Goal: Complete application form: Complete application form

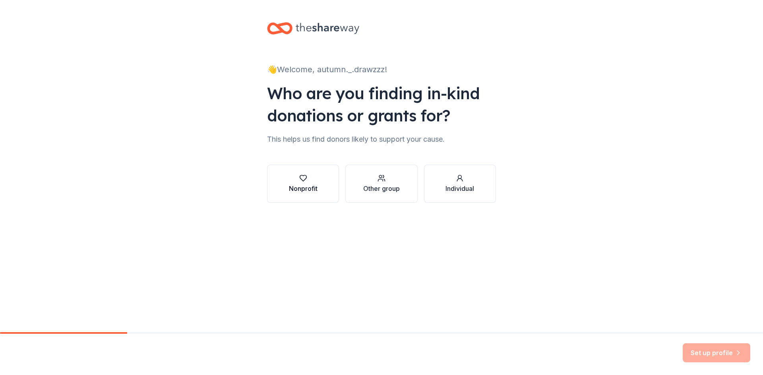
click at [289, 189] on div "Nonprofit" at bounding box center [303, 189] width 29 height 10
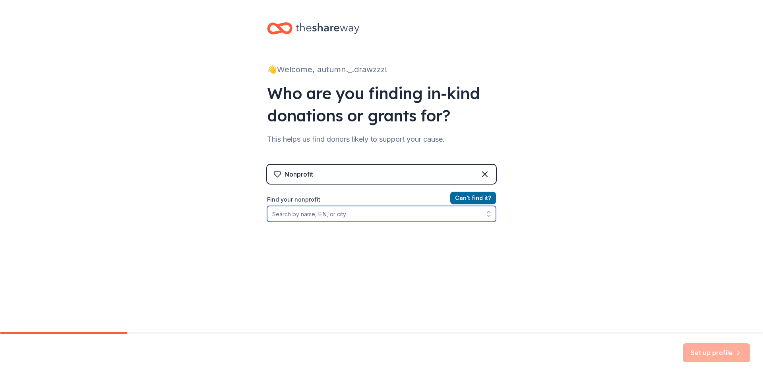
click at [318, 217] on input "Find your nonprofit" at bounding box center [381, 214] width 229 height 16
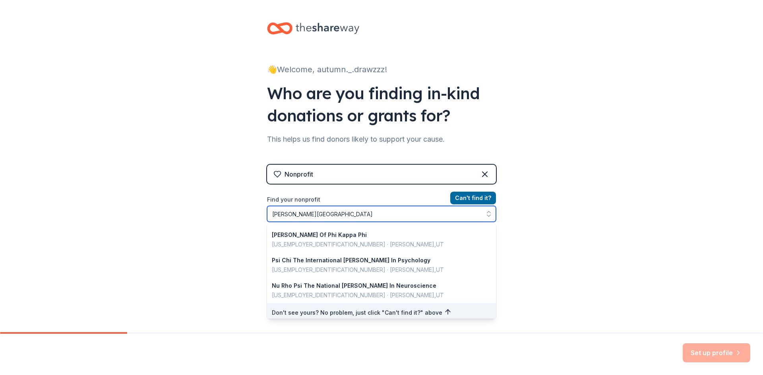
scroll to position [563, 0]
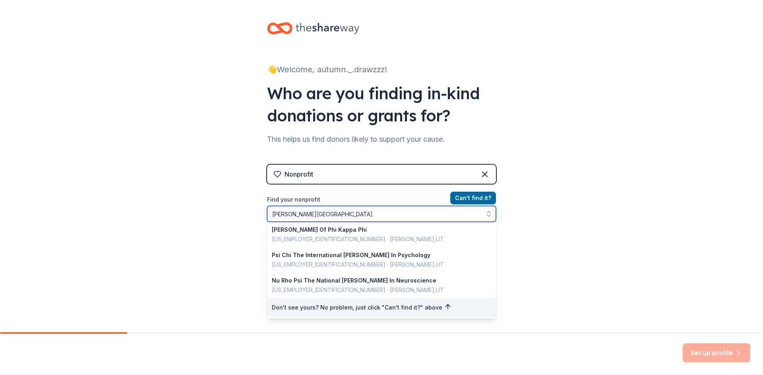
drag, startPoint x: 336, startPoint y: 214, endPoint x: 203, endPoint y: 222, distance: 133.3
click at [203, 222] on div "👋 Welcome, autumn._.drawzzz! Who are you finding in-kind donations or grants fo…" at bounding box center [381, 170] width 763 height 340
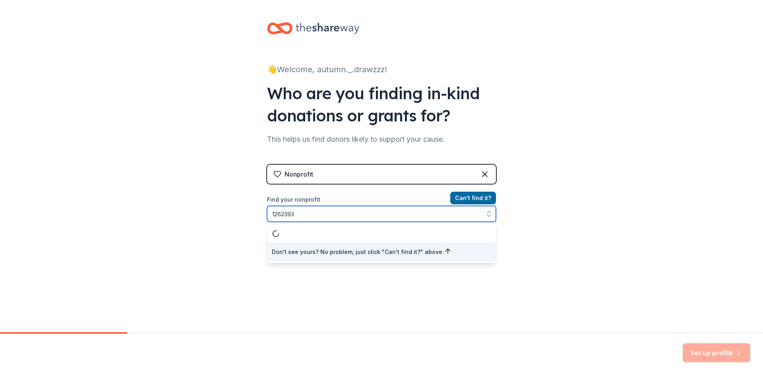
type input "12623938"
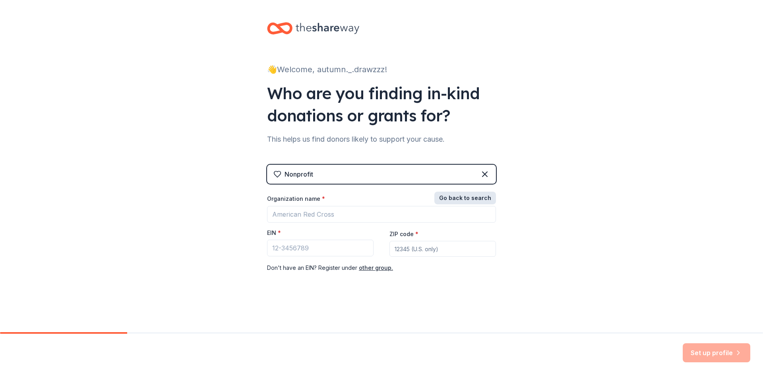
click at [483, 198] on button "Go back to search" at bounding box center [465, 198] width 62 height 13
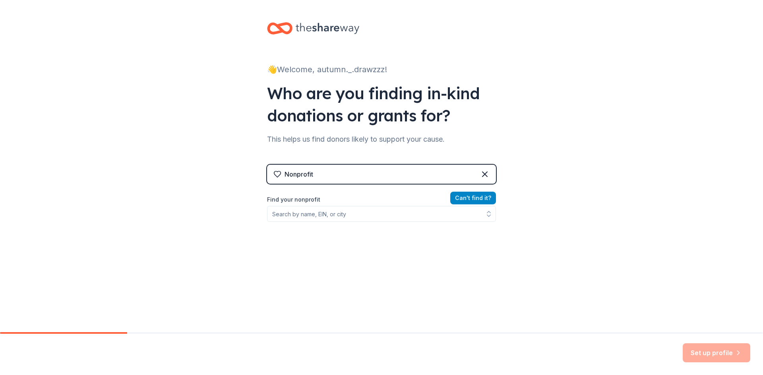
click at [483, 197] on button "Can ' t find it?" at bounding box center [473, 198] width 46 height 13
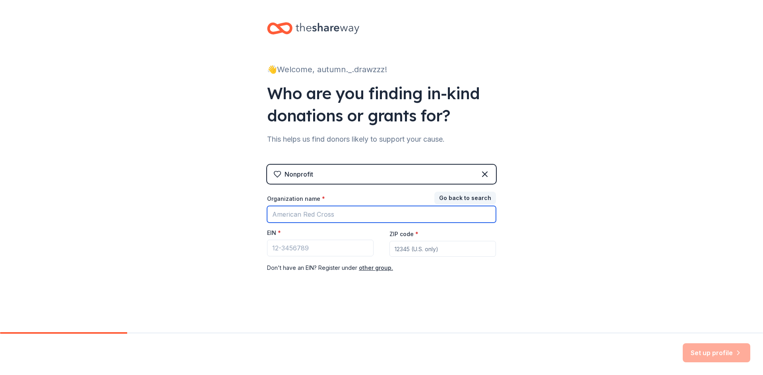
click at [350, 217] on input "Organization name *" at bounding box center [381, 214] width 229 height 17
click at [286, 258] on div "Organization name * EIN * ZIP code * Don ' t have an EIN? Register under other …" at bounding box center [381, 234] width 229 height 78
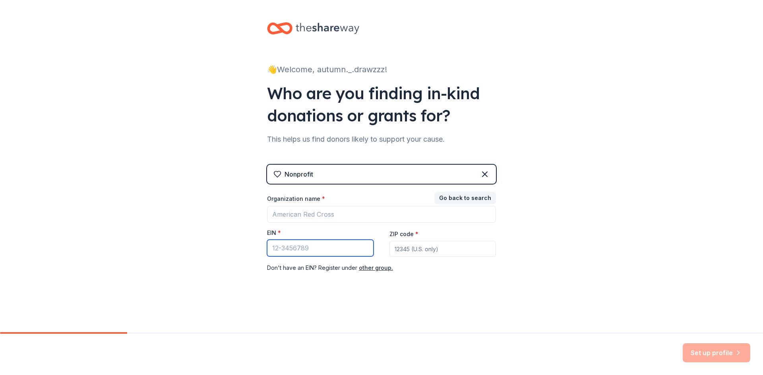
click at [289, 248] on input "EIN *" at bounding box center [320, 248] width 106 height 17
type input "12-623938"
click at [418, 252] on input "ZIP code *" at bounding box center [442, 249] width 106 height 16
type input "63119"
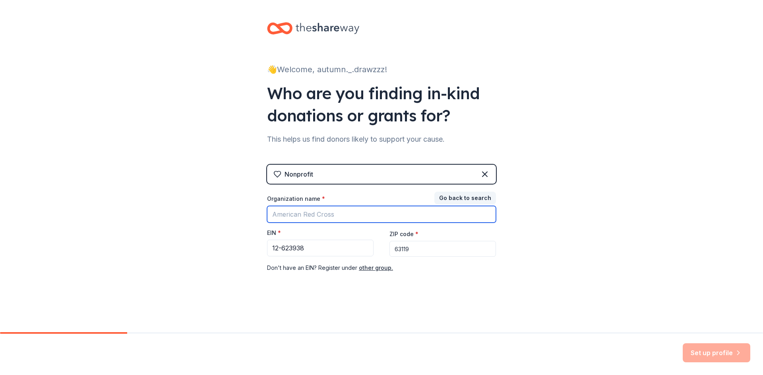
click at [399, 216] on input "Organization name *" at bounding box center [381, 214] width 229 height 17
type input "Webster University Speech and Debate"
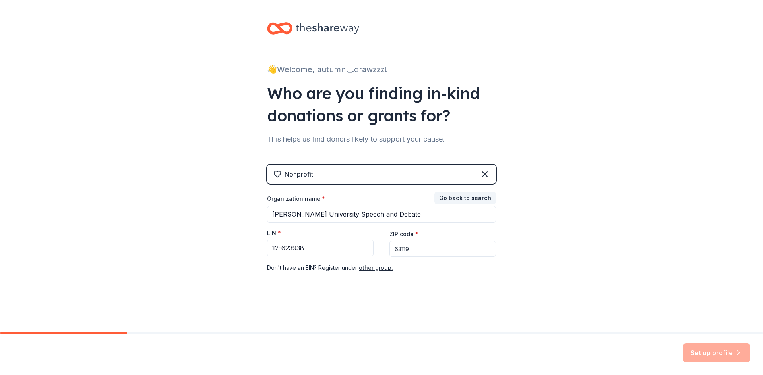
click at [331, 239] on div "EIN *" at bounding box center [320, 234] width 106 height 11
click at [343, 252] on input "12-623938" at bounding box center [320, 248] width 106 height 17
click at [473, 323] on div "👋 Welcome, autumn._.drawzzz! Who are you finding in-kind donations or grants fo…" at bounding box center [381, 163] width 254 height 327
click at [727, 344] on div "Set up profile" at bounding box center [717, 353] width 68 height 19
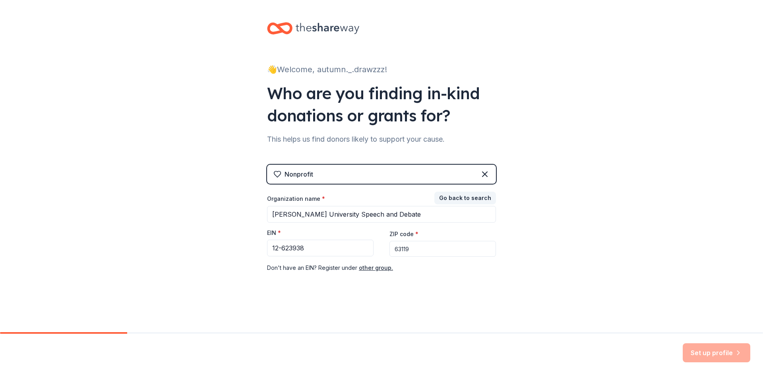
click at [306, 176] on div "Nonprofit" at bounding box center [298, 175] width 29 height 10
click at [276, 176] on icon at bounding box center [277, 175] width 7 height 6
click at [307, 251] on input "12-623938" at bounding box center [320, 248] width 106 height 17
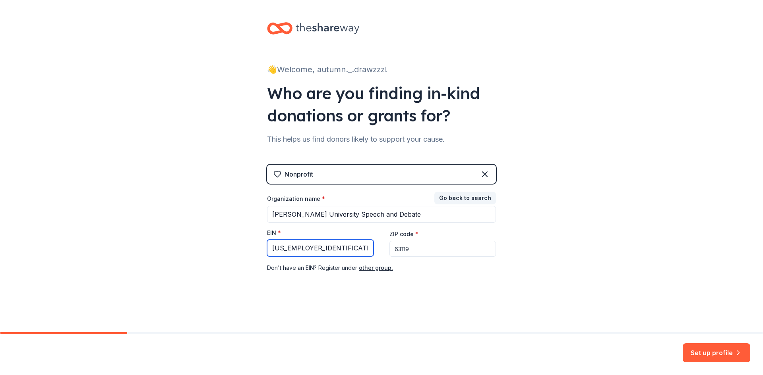
type input "12-623938"
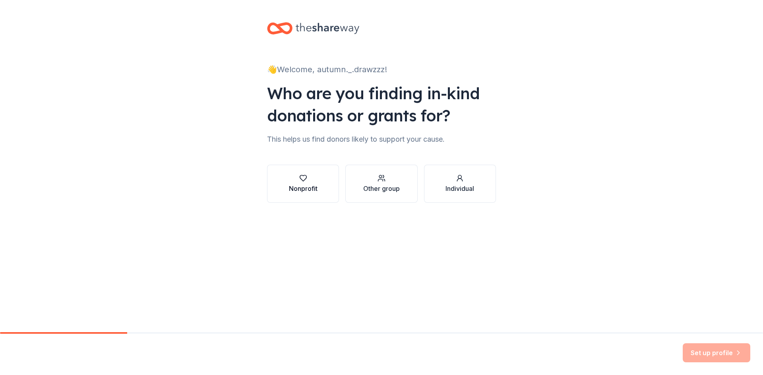
click at [333, 198] on button "Nonprofit" at bounding box center [303, 184] width 72 height 38
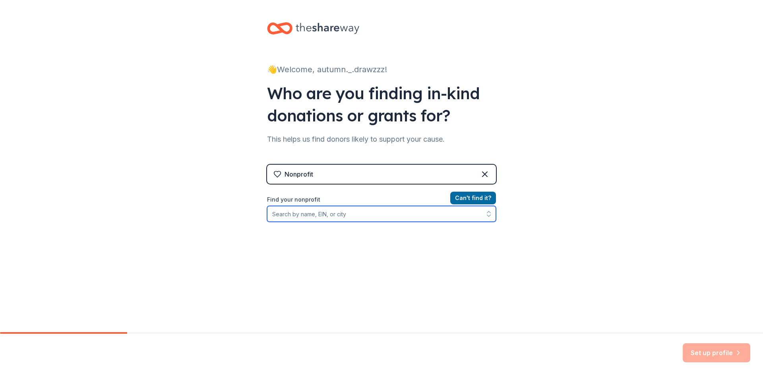
click at [343, 217] on input "Find your nonprofit" at bounding box center [381, 214] width 229 height 16
type input "webster"
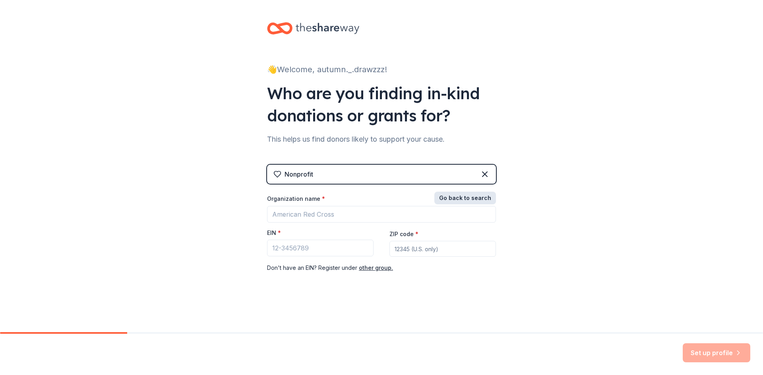
click at [490, 195] on button "Go back to search" at bounding box center [465, 198] width 62 height 13
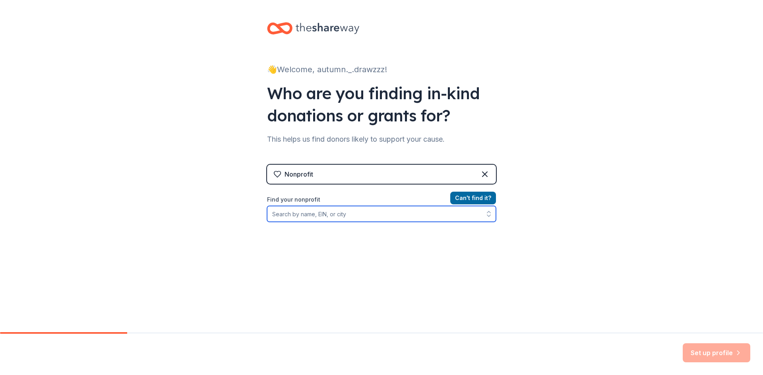
click at [357, 221] on input "Find your nonprofit" at bounding box center [381, 214] width 229 height 16
type input "webster"
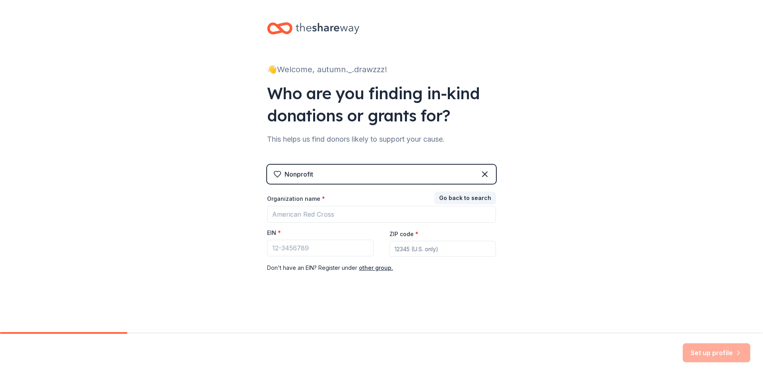
click at [401, 203] on div "Organization name *" at bounding box center [381, 200] width 229 height 11
click at [412, 217] on input "Organization name *" at bounding box center [381, 214] width 229 height 17
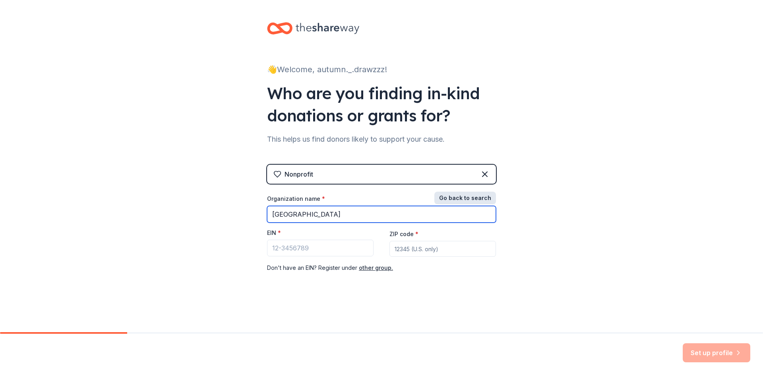
type input "st louis"
click at [473, 196] on button "Go back to search" at bounding box center [465, 198] width 62 height 13
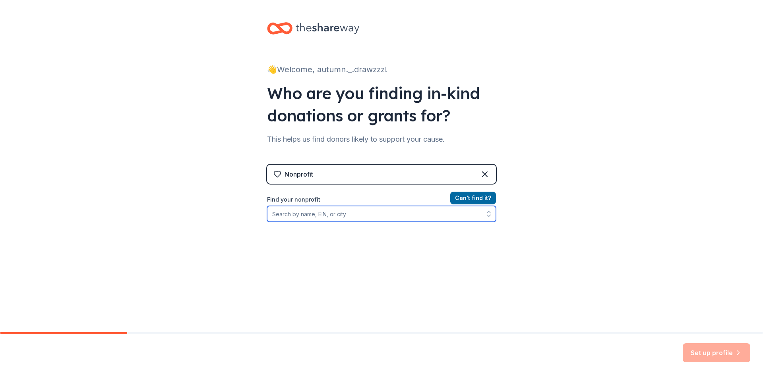
click at [383, 207] on input "Find your nonprofit" at bounding box center [381, 214] width 229 height 16
type input "a"
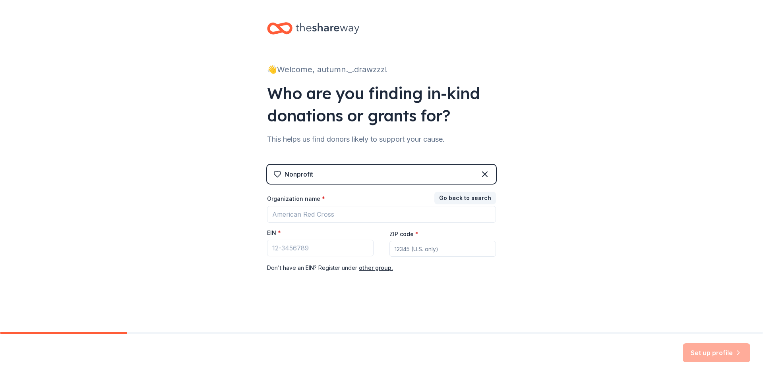
click at [402, 177] on div "Nonprofit" at bounding box center [381, 174] width 229 height 19
click at [371, 267] on button "other group." at bounding box center [376, 268] width 34 height 10
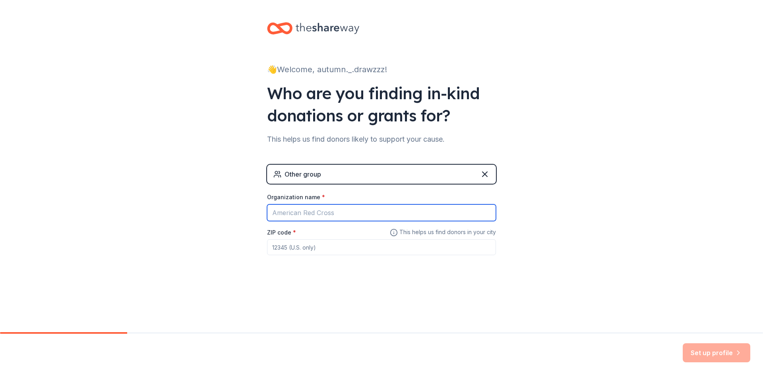
click at [332, 211] on input "Organization name *" at bounding box center [381, 213] width 229 height 17
